Goal: Find contact information: Find contact information

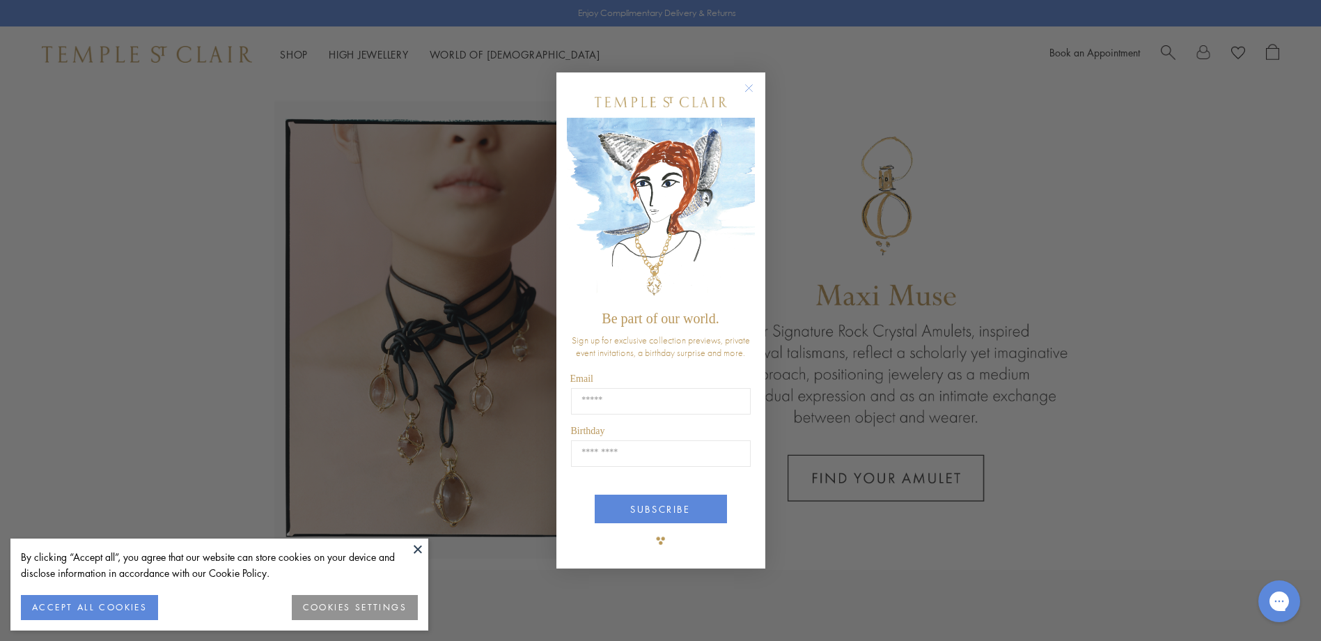
click at [744, 89] on circle "Close dialog" at bounding box center [748, 88] width 17 height 17
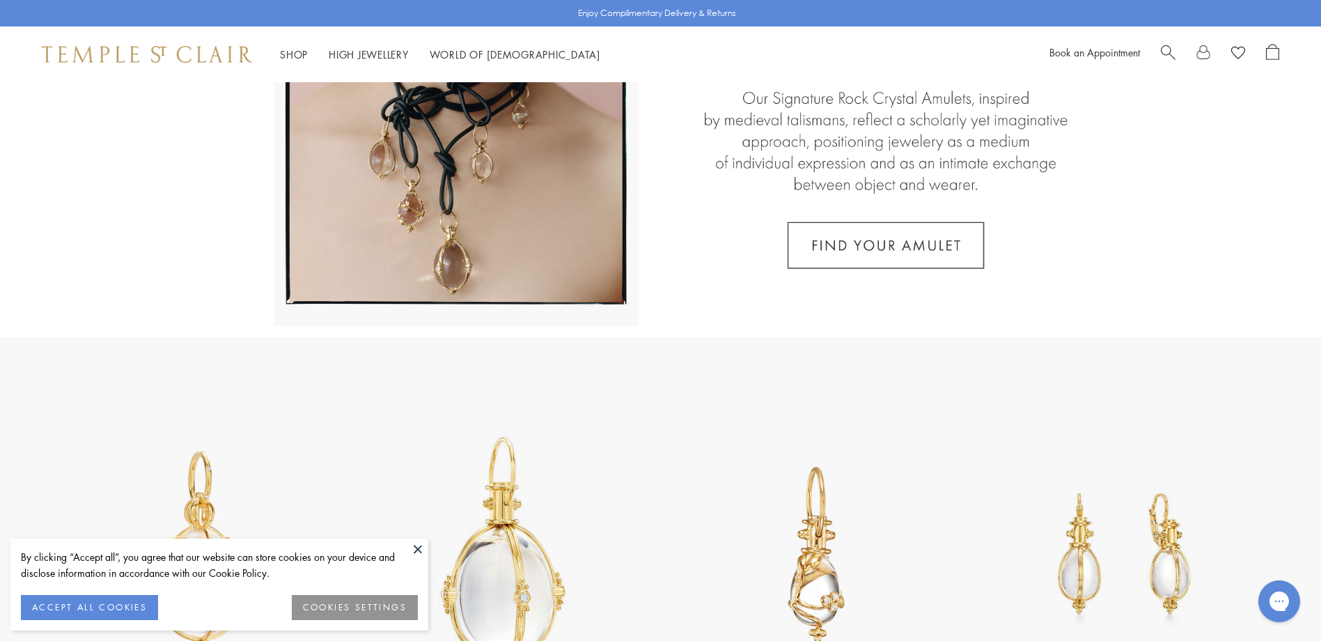
scroll to position [139, 0]
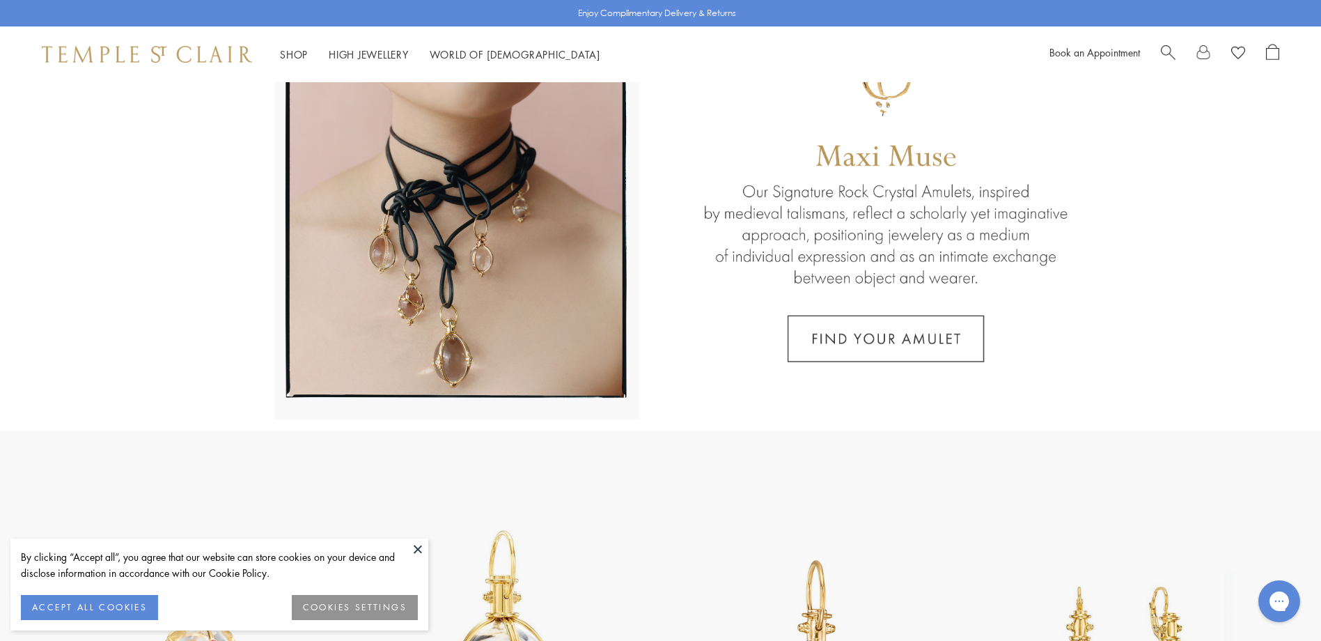
click at [116, 603] on button "ACCEPT ALL COOKIES" at bounding box center [89, 607] width 137 height 25
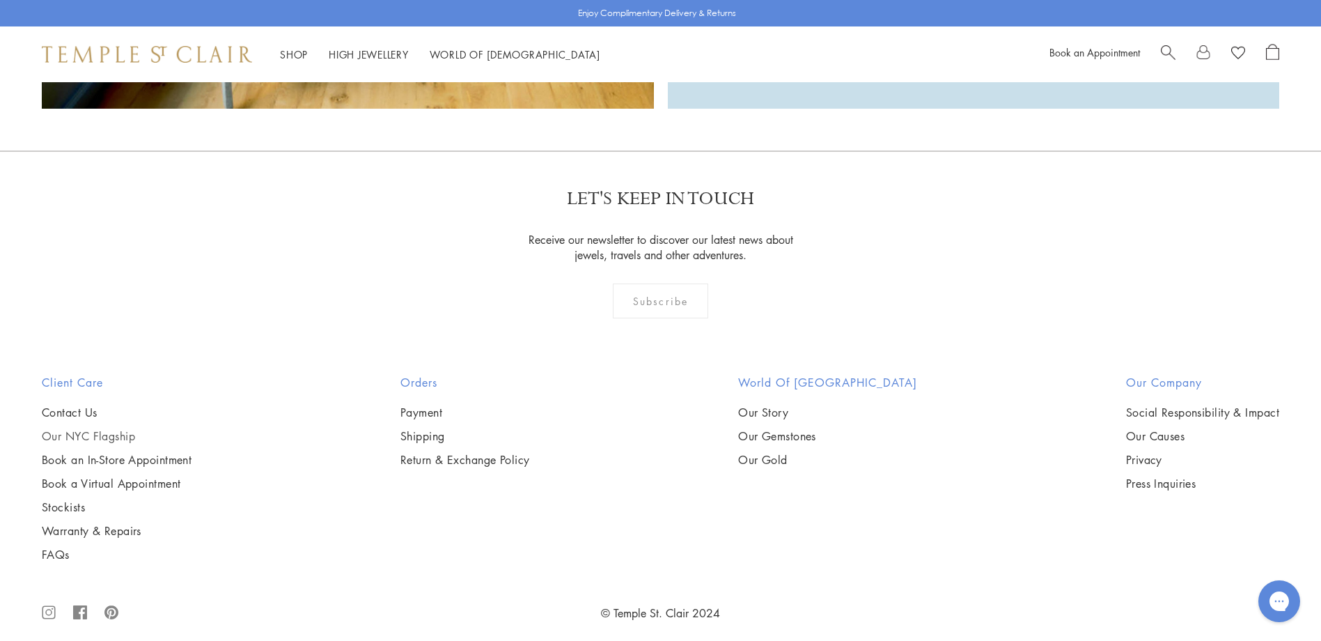
scroll to position [3356, 0]
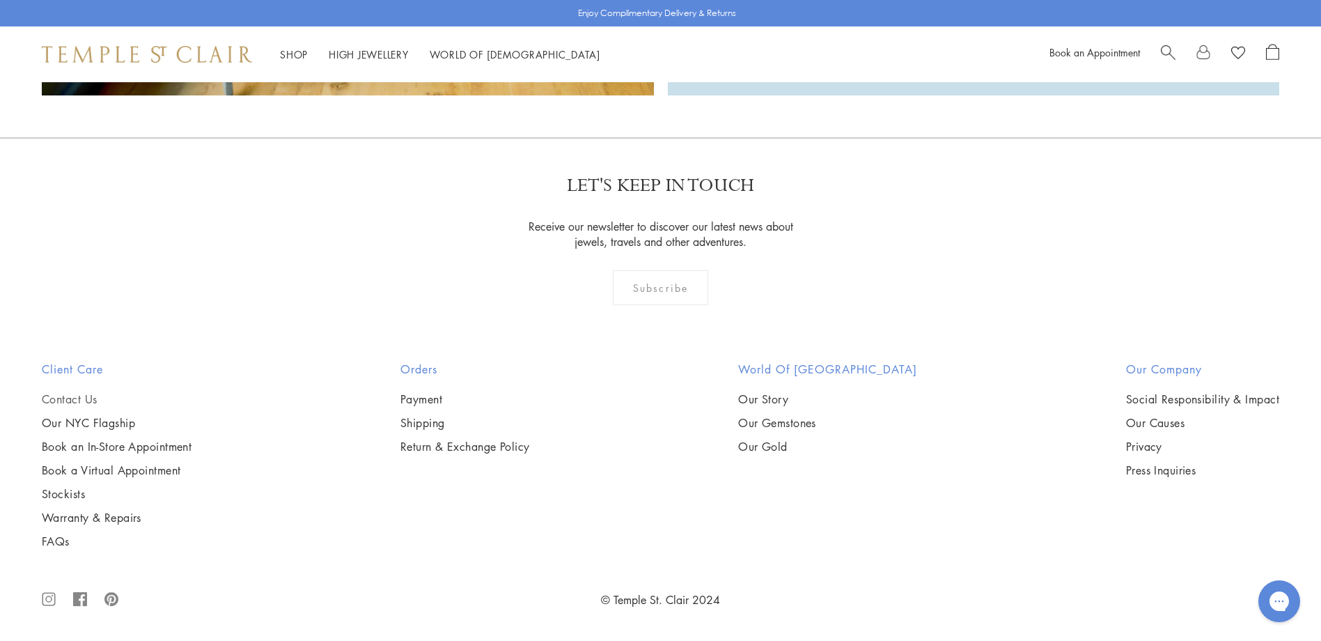
click at [63, 398] on link "Contact Us" at bounding box center [117, 398] width 150 height 15
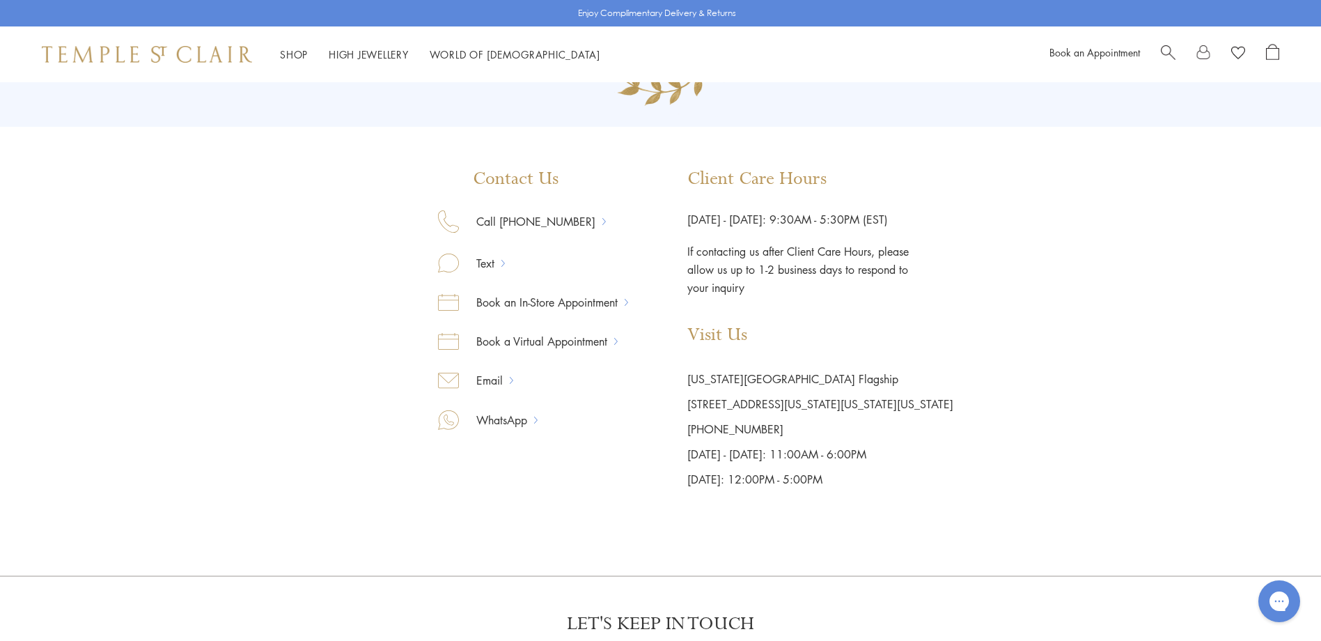
scroll to position [139, 0]
click at [496, 378] on link "Email" at bounding box center [484, 377] width 51 height 18
